Goal: Check status: Check status

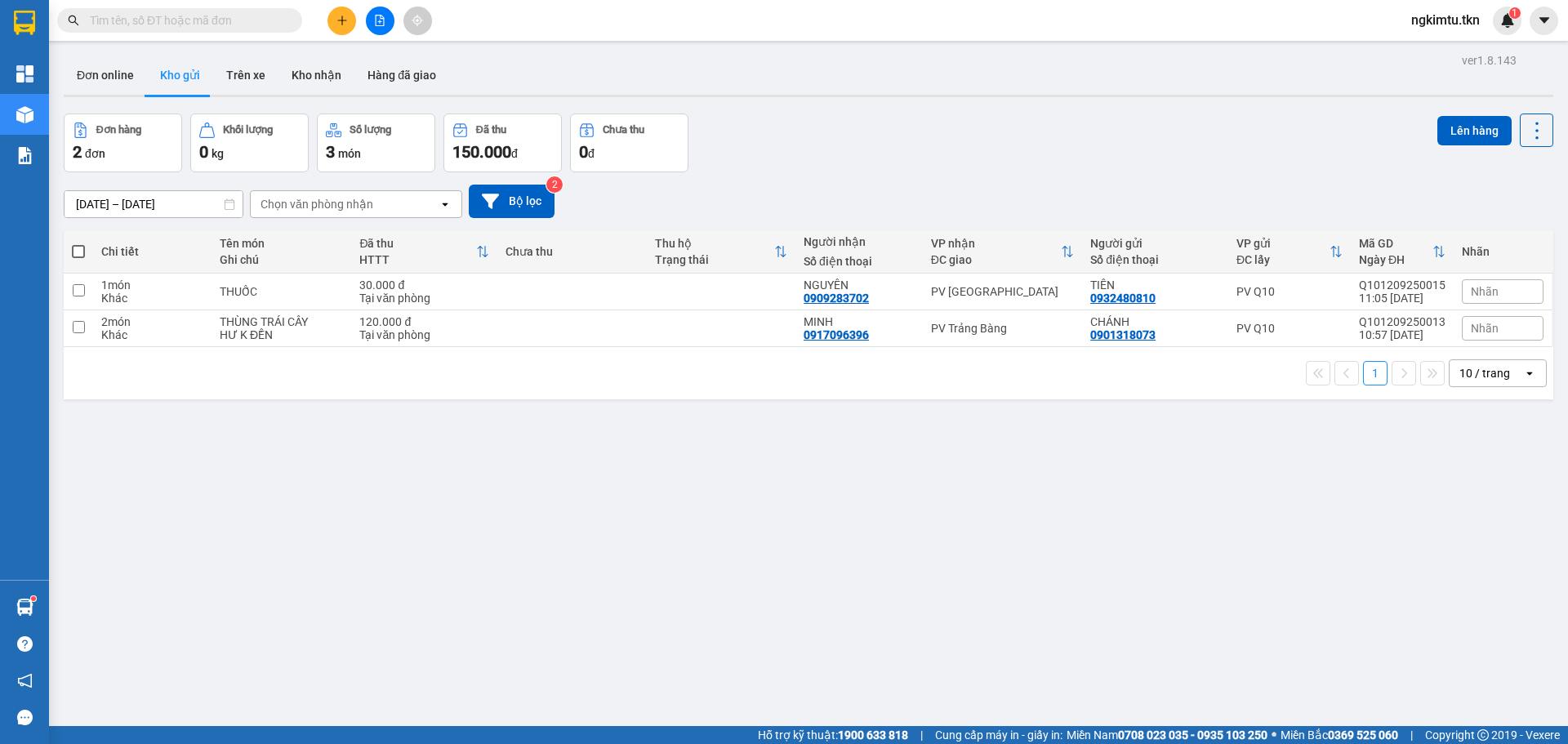
click at [179, 7] on div "Kết quả tìm kiếm ( 0 ) Bộ lọc No Data" at bounding box center [159, 21] width 318 height 28
click at [183, 13] on input "text" at bounding box center [186, 21] width 193 height 18
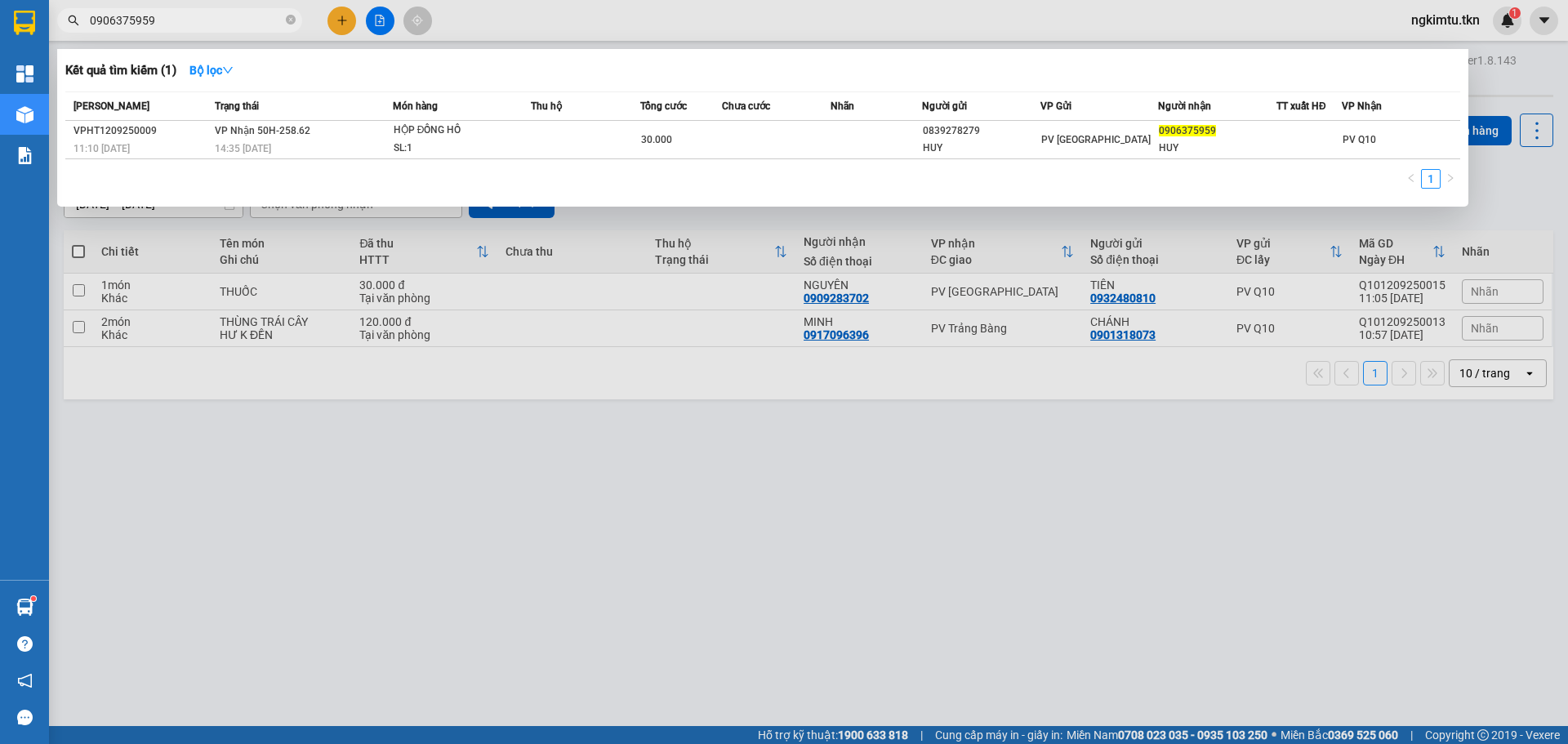
type input "0906375959"
click at [313, 461] on div at bounding box center [784, 372] width 1568 height 744
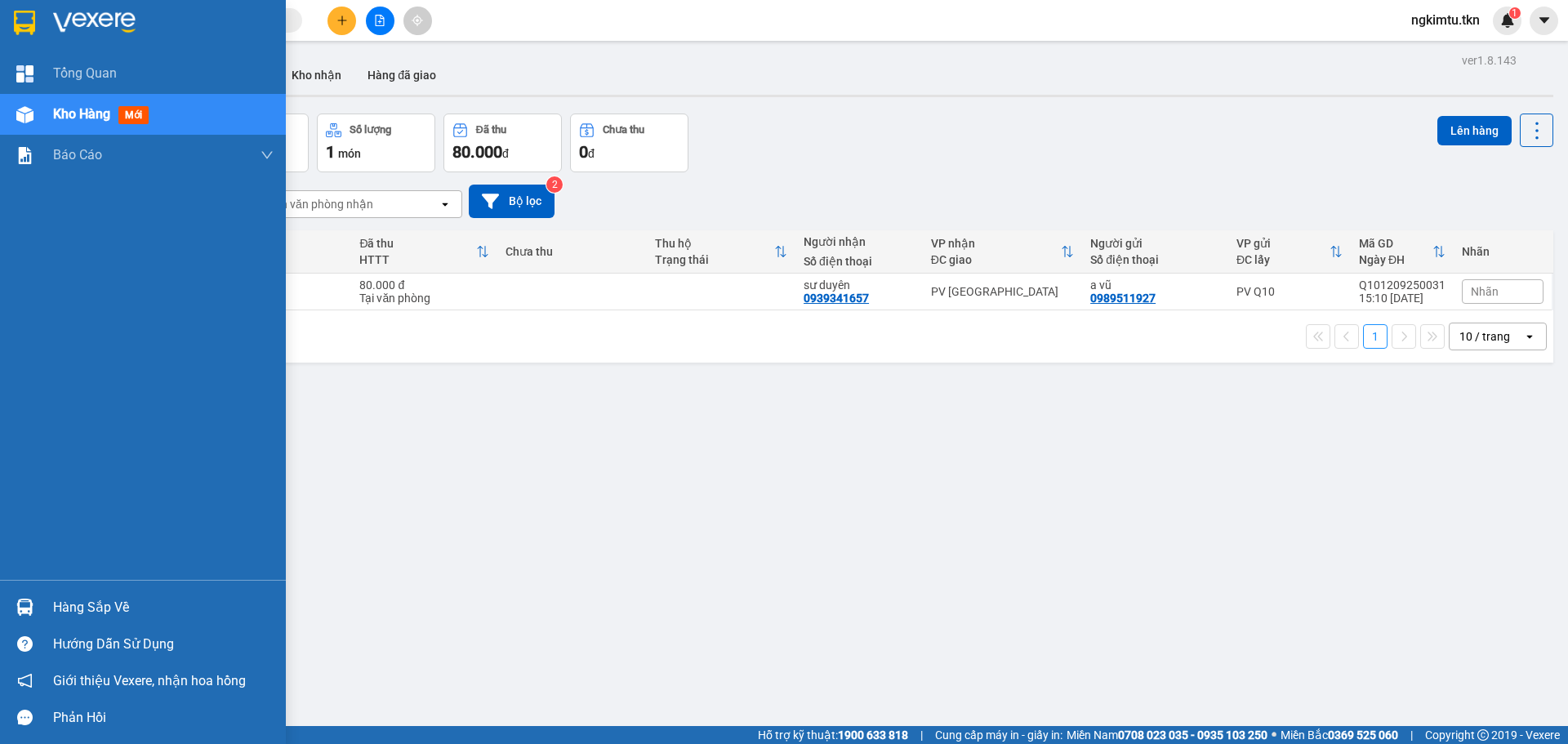
click at [92, 608] on div "Hàng sắp về" at bounding box center [164, 607] width 221 height 24
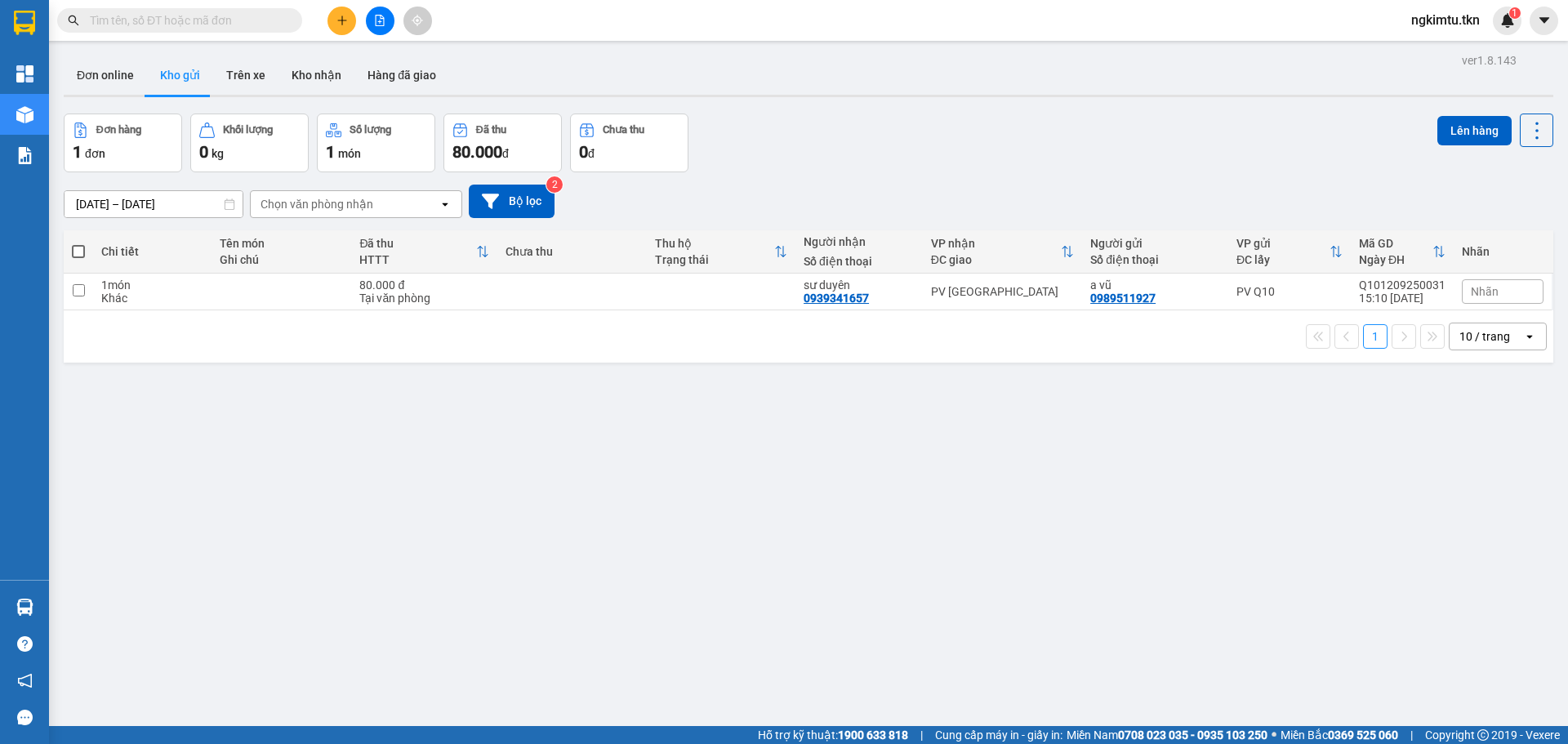
click at [854, 548] on section "Kết quả tìm kiếm ( 0 ) Bộ lọc No Data ngkimtu.tkn 1 Tổng Quan Kho hàng mới Báo …" at bounding box center [784, 372] width 1568 height 744
